Goal: Task Accomplishment & Management: Manage account settings

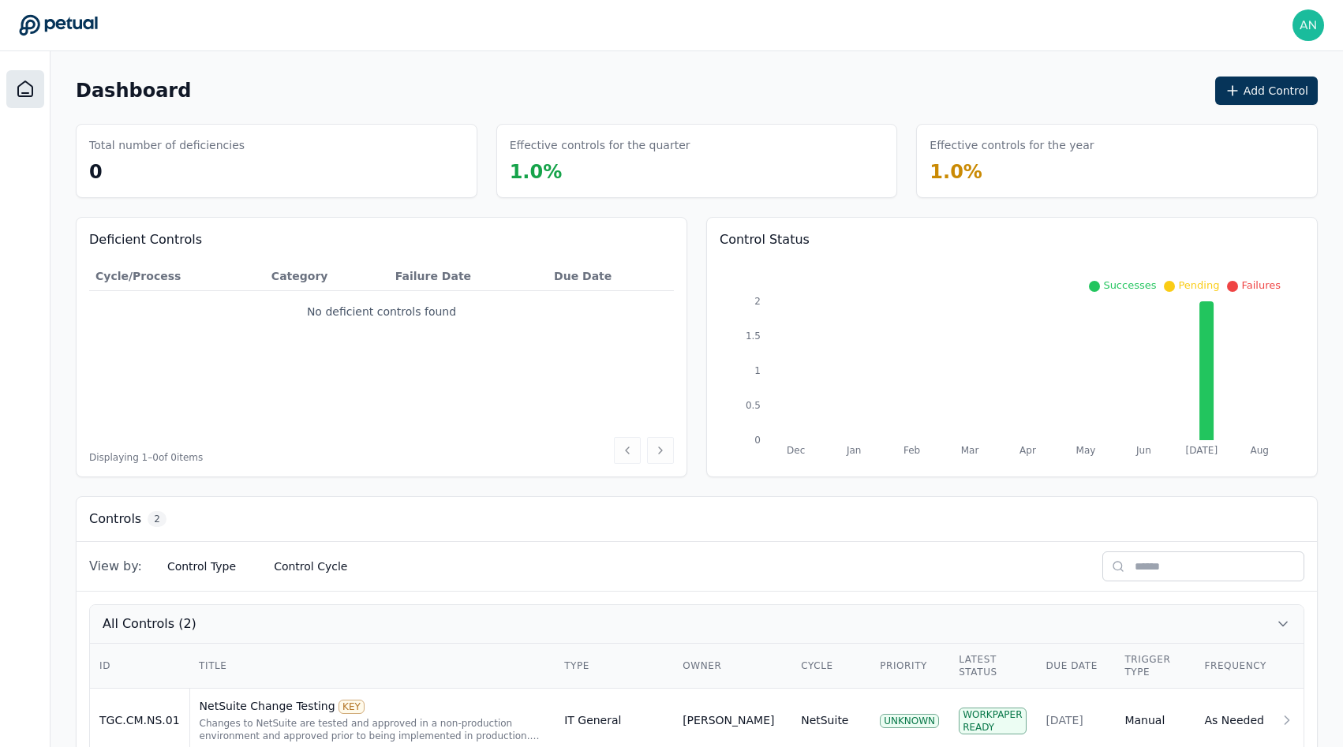
scroll to position [107, 0]
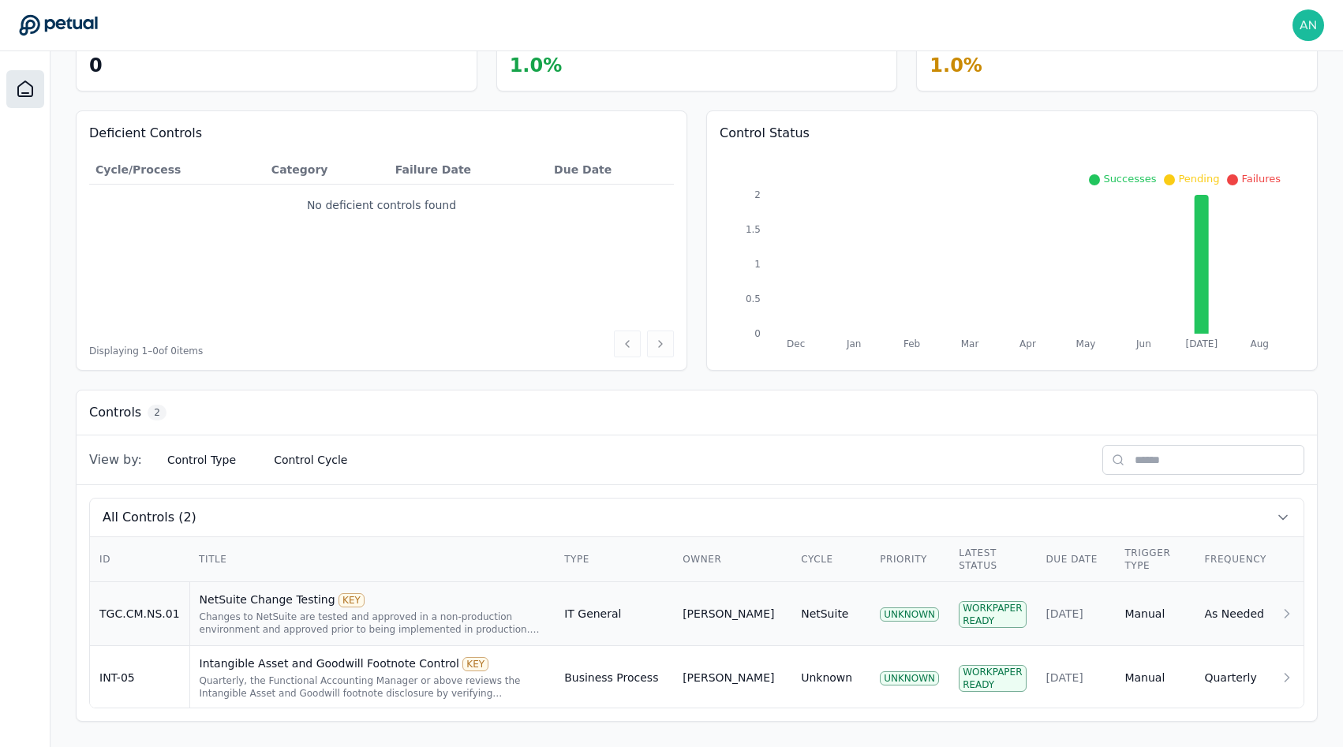
click at [302, 623] on div "Changes to NetSuite are tested and approved in a non-production environment and…" at bounding box center [373, 623] width 346 height 25
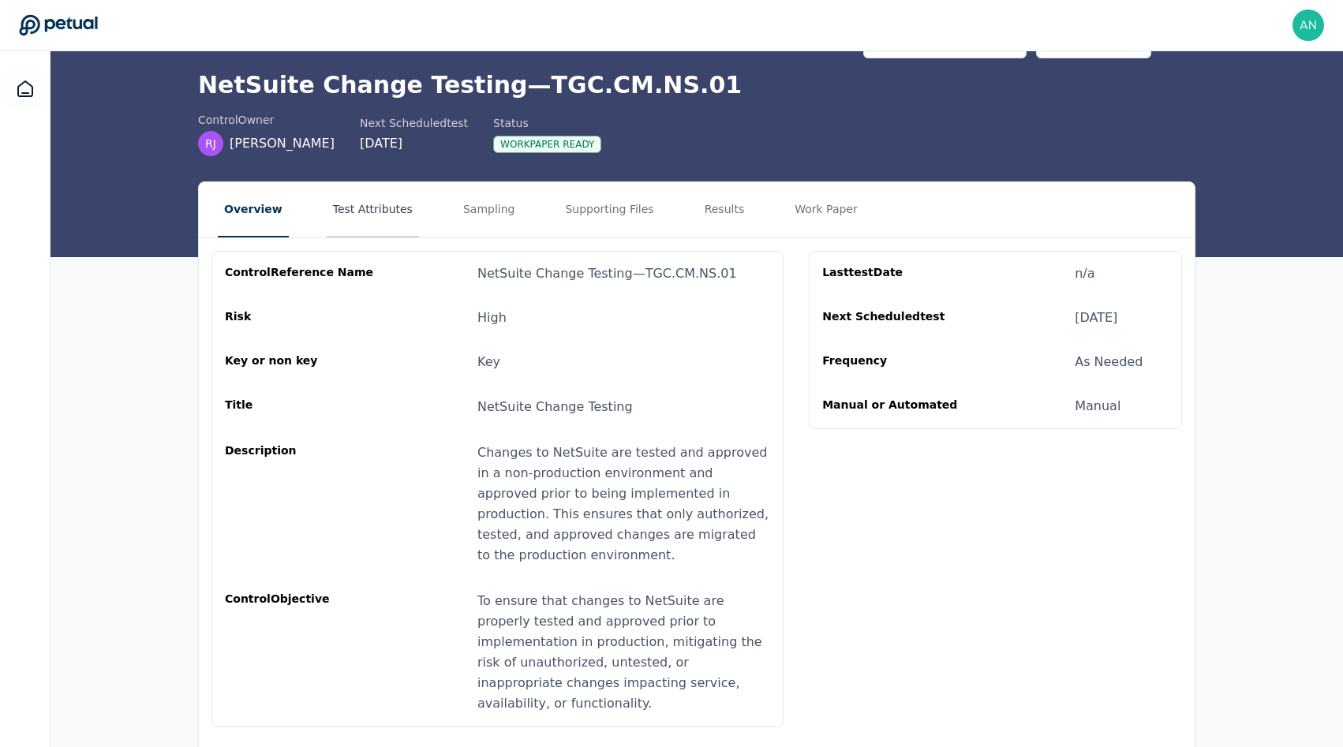
click at [362, 208] on button "Test Attributes" at bounding box center [373, 209] width 92 height 55
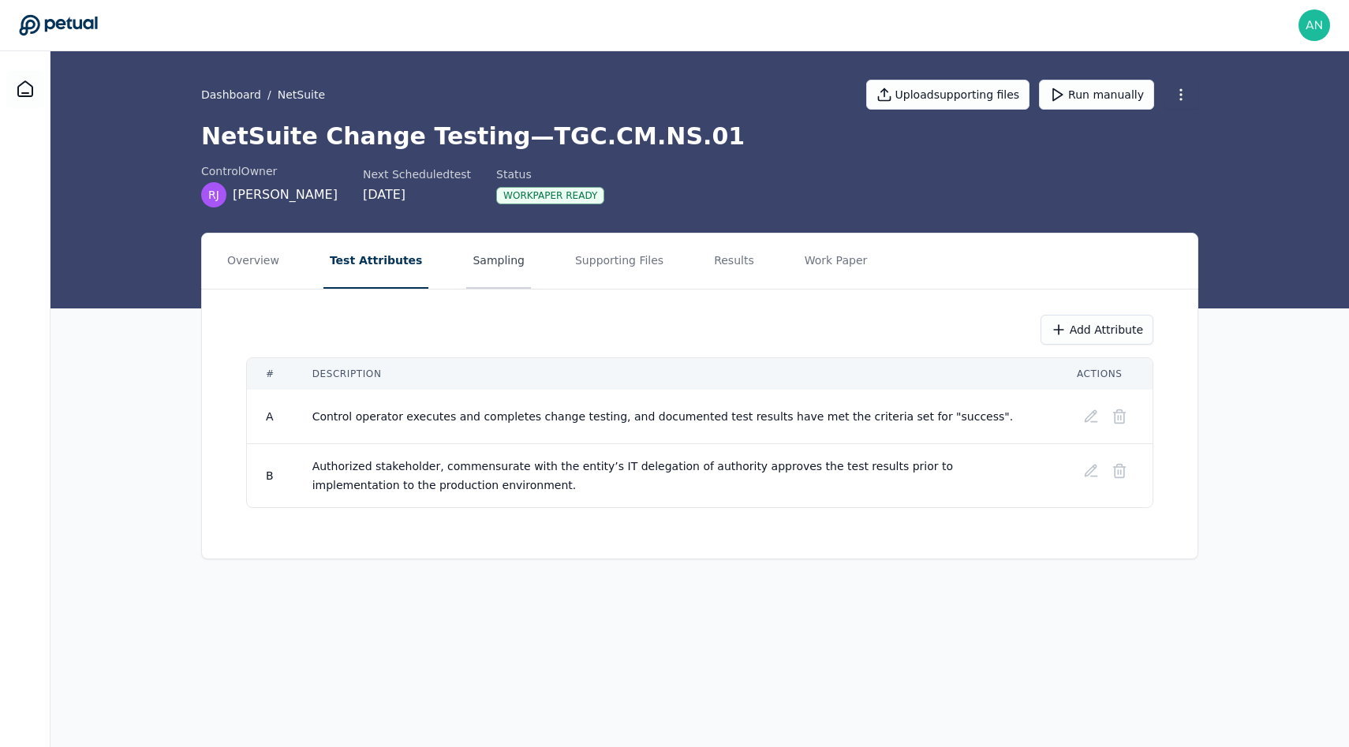
click at [477, 256] on button "Sampling" at bounding box center [498, 261] width 65 height 55
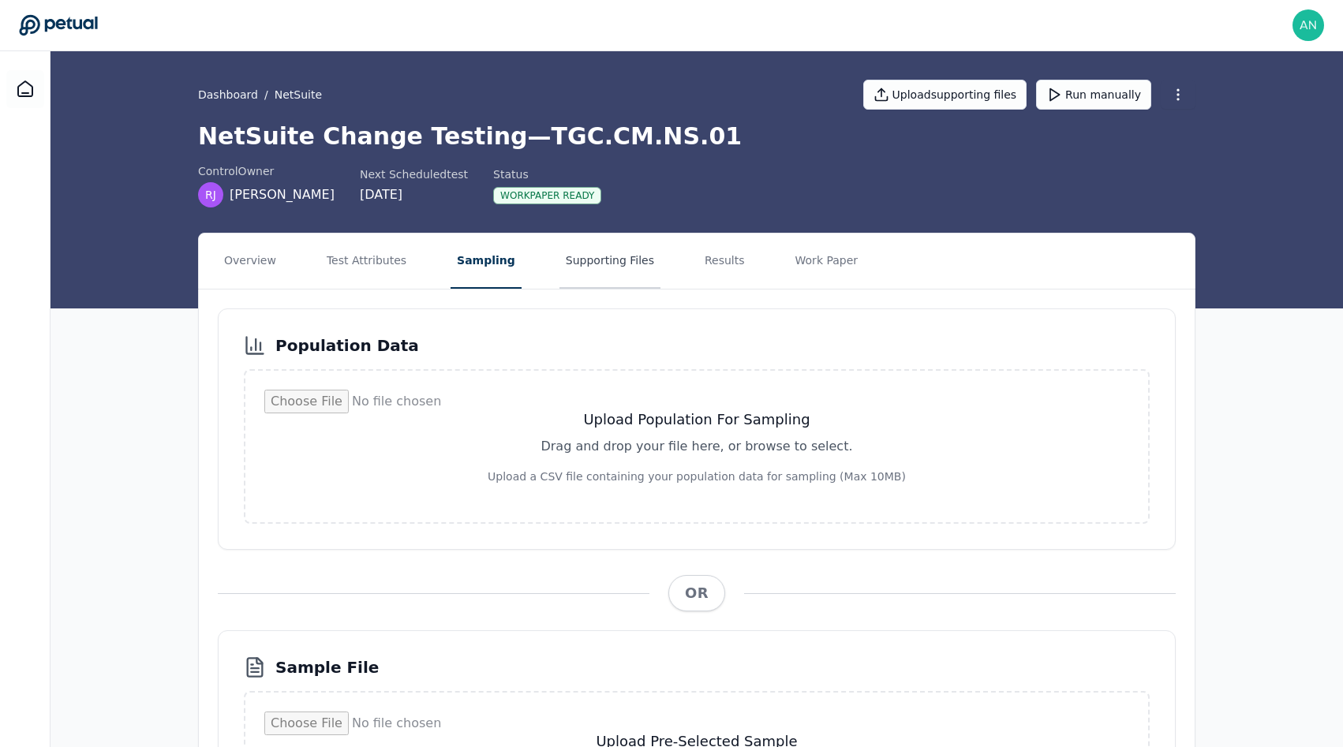
click at [611, 256] on button "Supporting Files" at bounding box center [609, 261] width 101 height 55
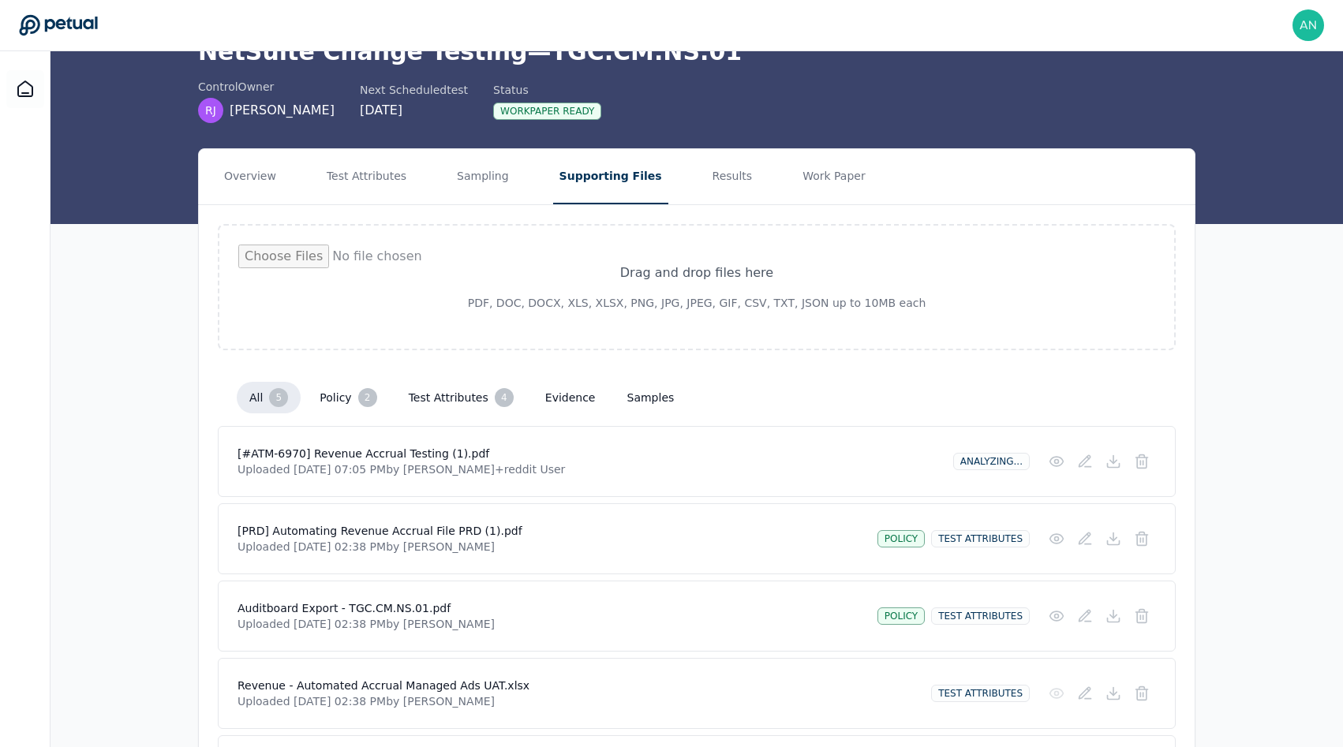
scroll to position [214, 0]
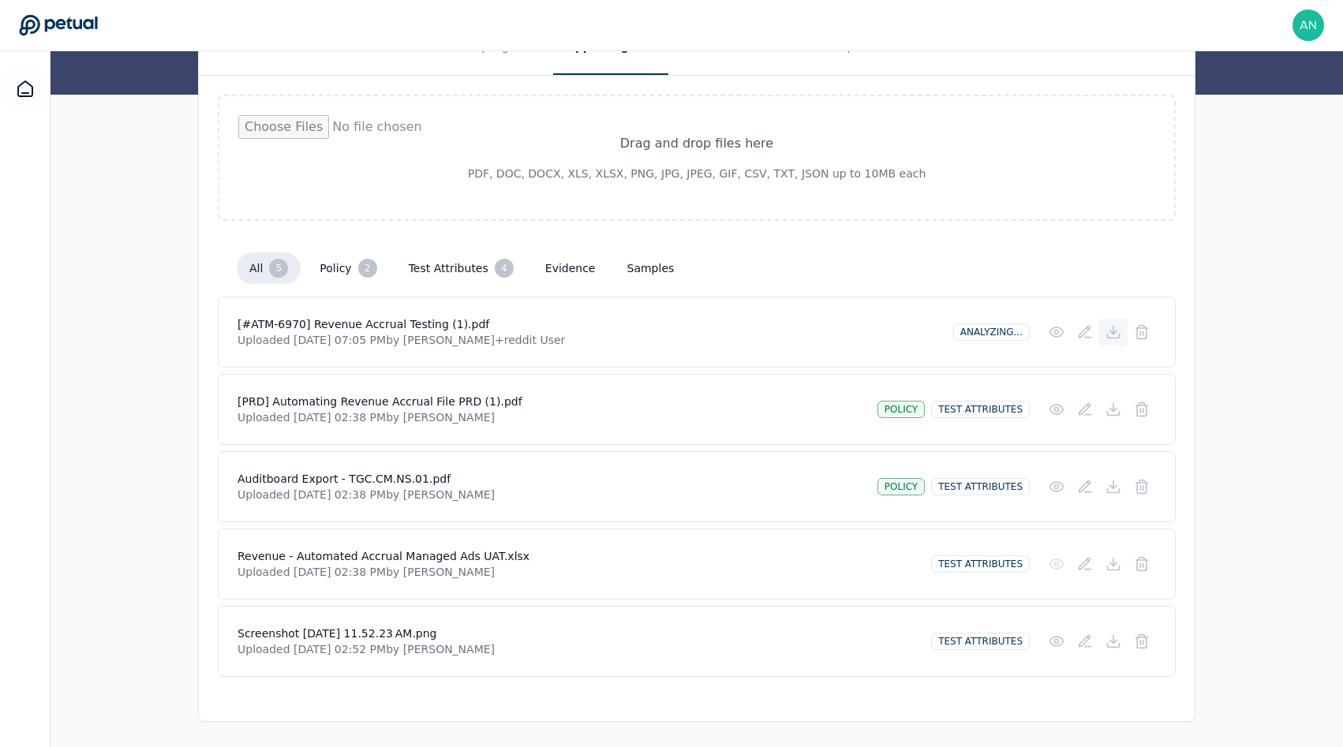
click at [1122, 333] on button at bounding box center [1113, 332] width 28 height 28
click at [1108, 414] on icon at bounding box center [1113, 410] width 16 height 16
click at [1117, 486] on icon at bounding box center [1113, 487] width 16 height 16
click at [1115, 564] on icon at bounding box center [1113, 564] width 6 height 3
click at [1113, 641] on icon at bounding box center [1113, 640] width 0 height 8
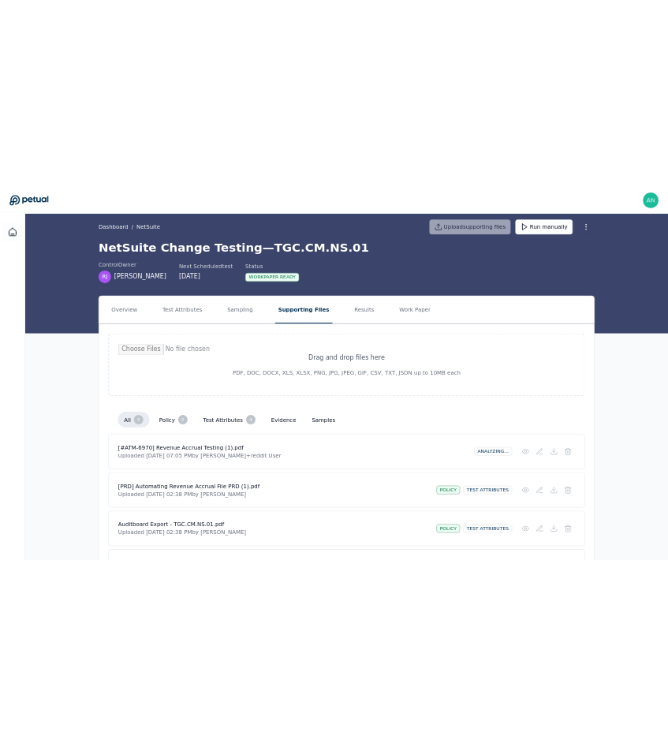
scroll to position [0, 0]
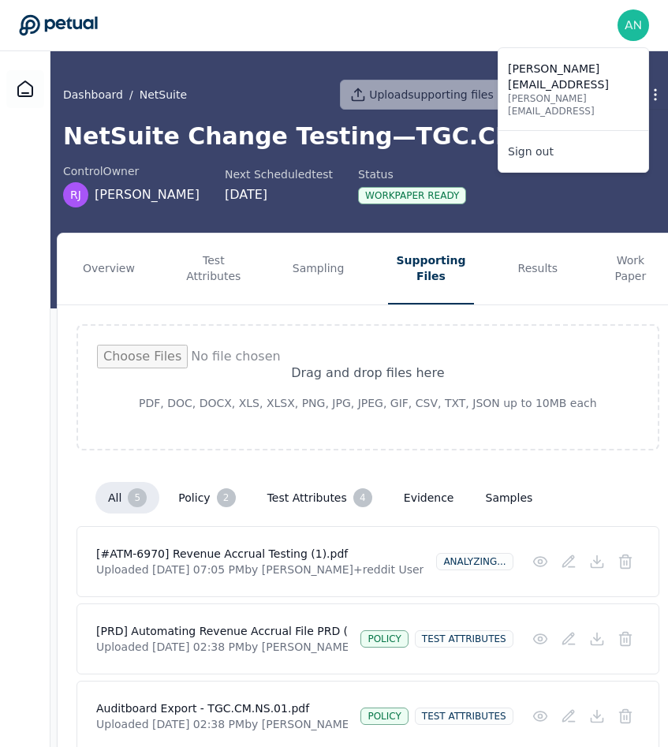
click at [636, 11] on img at bounding box center [634, 25] width 32 height 32
click at [592, 137] on link "Sign out" at bounding box center [574, 151] width 150 height 28
